Goal: Task Accomplishment & Management: Use online tool/utility

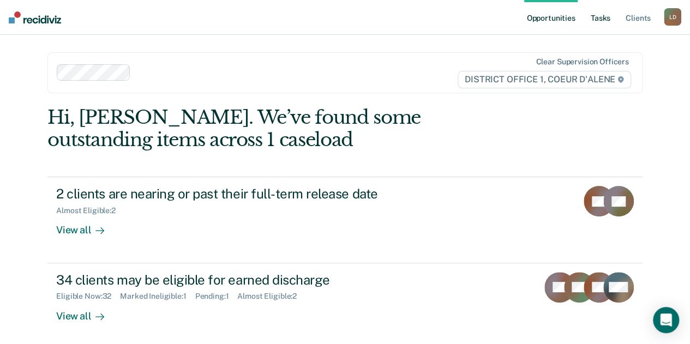
click at [602, 16] on link "Tasks" at bounding box center [600, 17] width 24 height 35
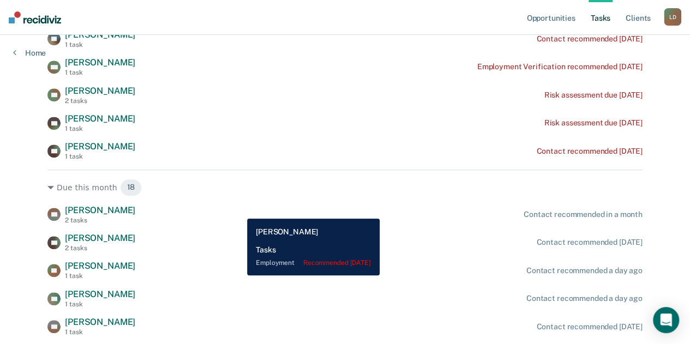
scroll to position [382, 0]
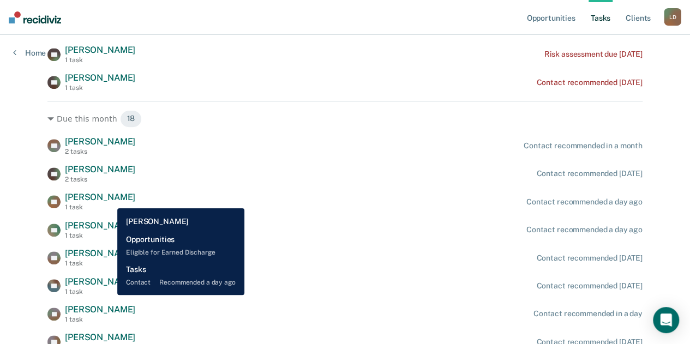
click at [109, 200] on span "[PERSON_NAME]" at bounding box center [100, 197] width 70 height 10
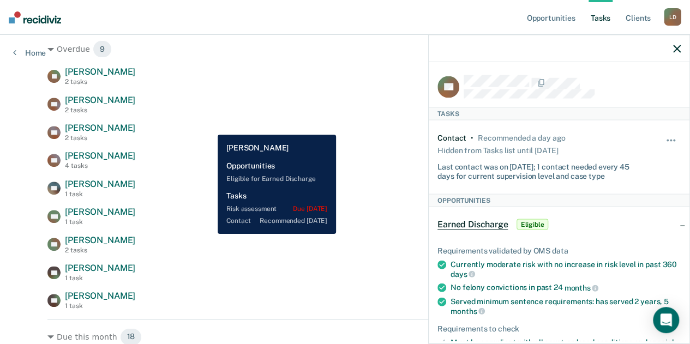
scroll to position [0, 0]
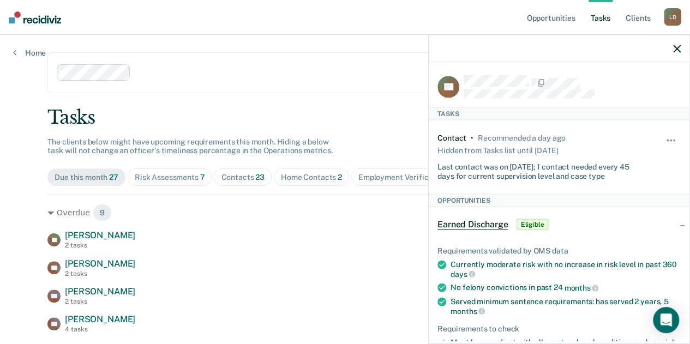
click at [603, 20] on link "Tasks" at bounding box center [600, 17] width 24 height 35
click at [648, 19] on link "Client s" at bounding box center [637, 17] width 29 height 35
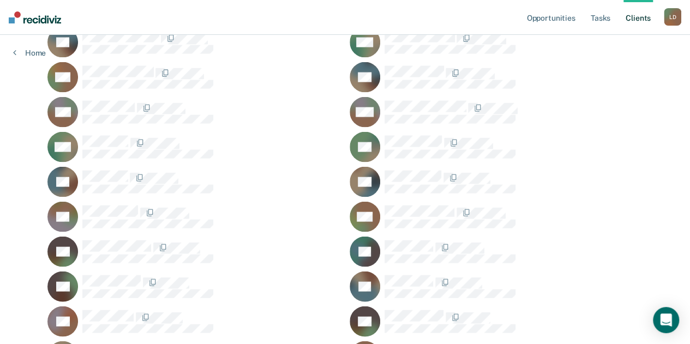
scroll to position [941, 0]
